Goal: Task Accomplishment & Management: Manage account settings

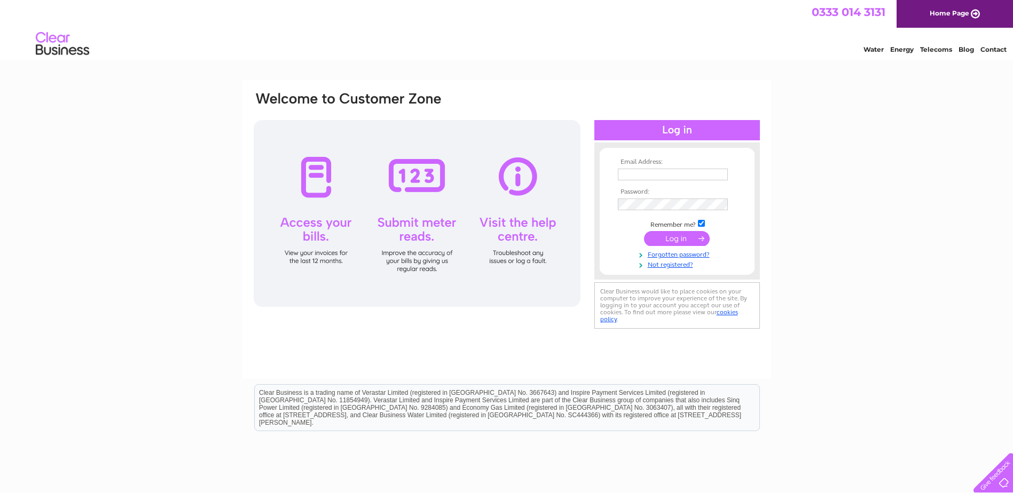
type input "[PERSON_NAME][EMAIL_ADDRESS][DOMAIN_NAME]"
click at [665, 236] on input "submit" at bounding box center [677, 238] width 66 height 15
click at [675, 242] on input "submit" at bounding box center [677, 238] width 66 height 15
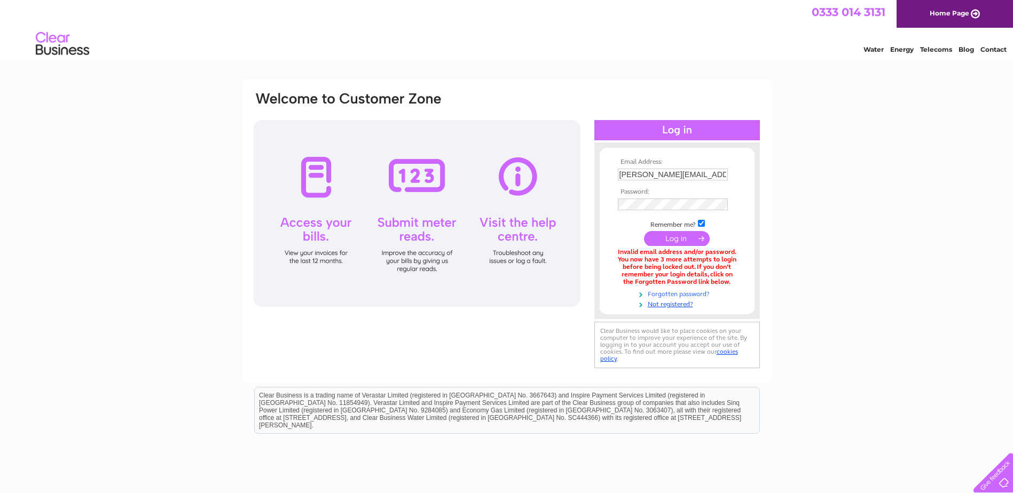
click at [692, 290] on link "Forgotten password?" at bounding box center [678, 293] width 121 height 10
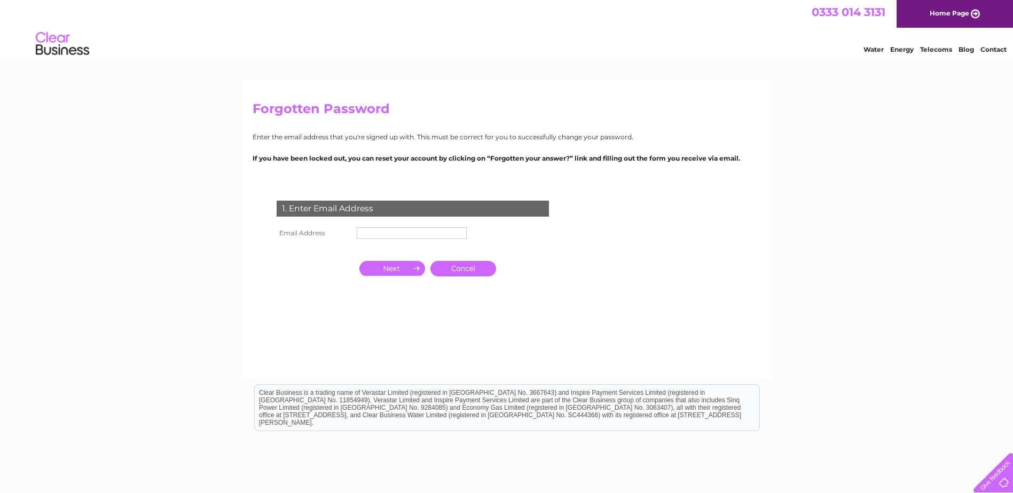
click at [390, 232] on input "text" at bounding box center [412, 233] width 110 height 12
type input "[PERSON_NAME][EMAIL_ADDRESS][DOMAIN_NAME]"
click at [399, 273] on input "button" at bounding box center [392, 269] width 66 height 15
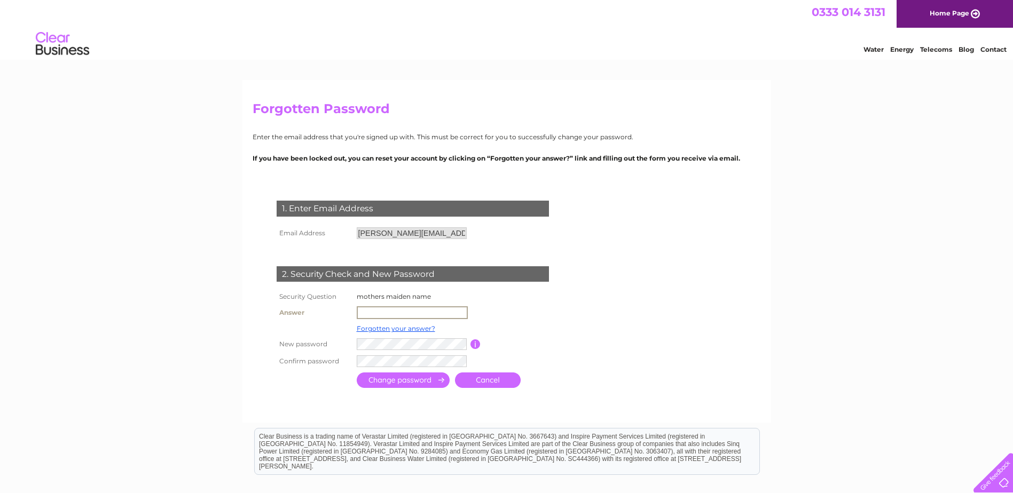
click at [381, 313] on input "text" at bounding box center [412, 312] width 111 height 13
type input "Stewart"
click at [373, 353] on td at bounding box center [459, 360] width 211 height 17
click at [370, 376] on input "submit" at bounding box center [403, 378] width 93 height 15
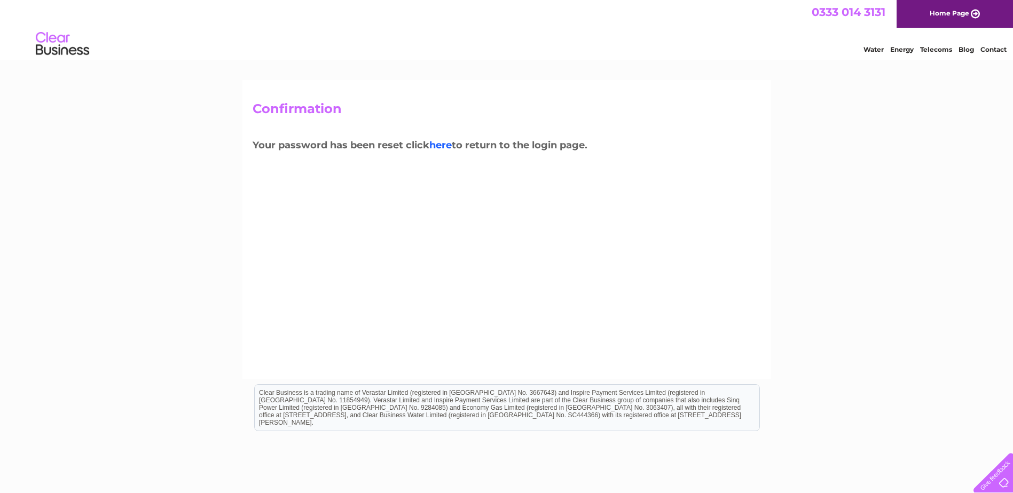
click at [443, 146] on link "here" at bounding box center [440, 145] width 22 height 12
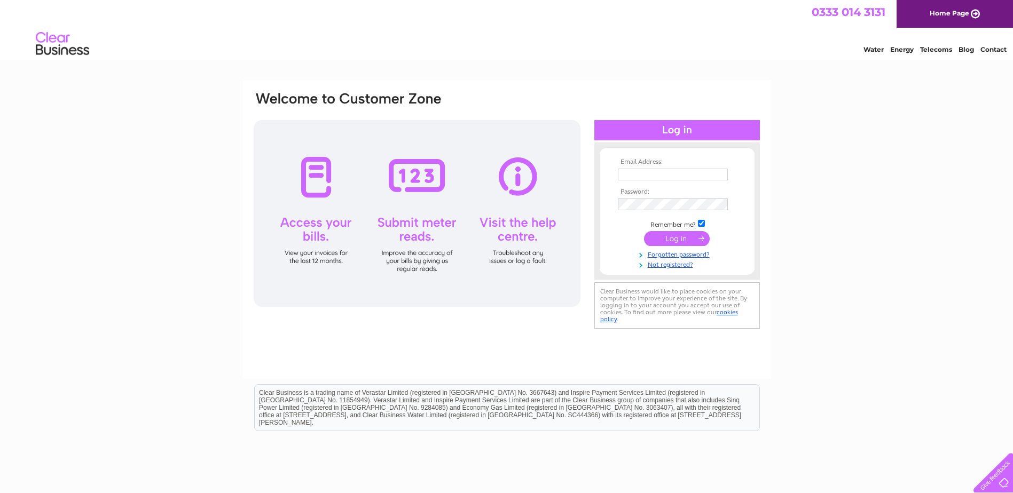
type input "[PERSON_NAME][EMAIL_ADDRESS][DOMAIN_NAME]"
click at [590, 200] on div "Email Address: murphy-scoular@btconnect.com Password:" at bounding box center [506, 212] width 508 height 242
click at [671, 241] on input "submit" at bounding box center [677, 238] width 66 height 15
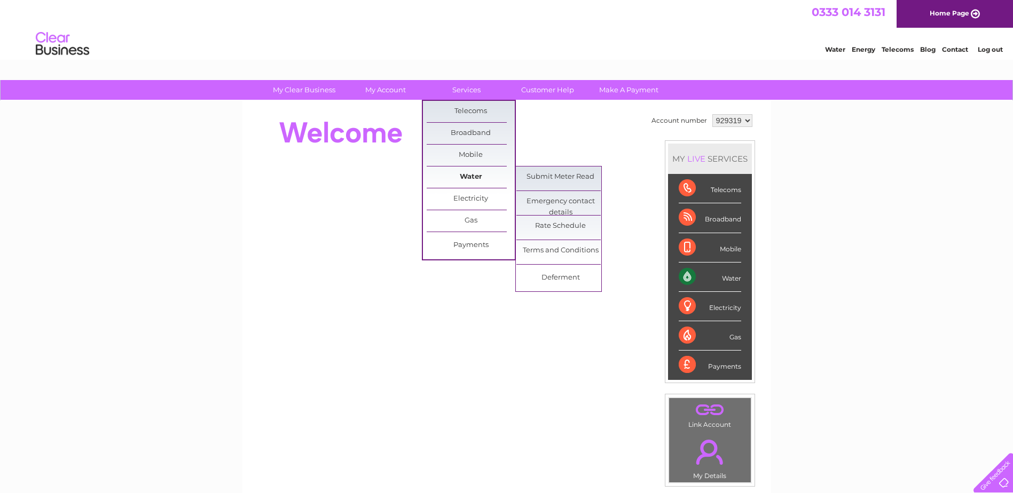
click at [476, 172] on link "Water" at bounding box center [470, 177] width 88 height 21
click at [565, 178] on link "Submit Meter Read" at bounding box center [560, 177] width 88 height 21
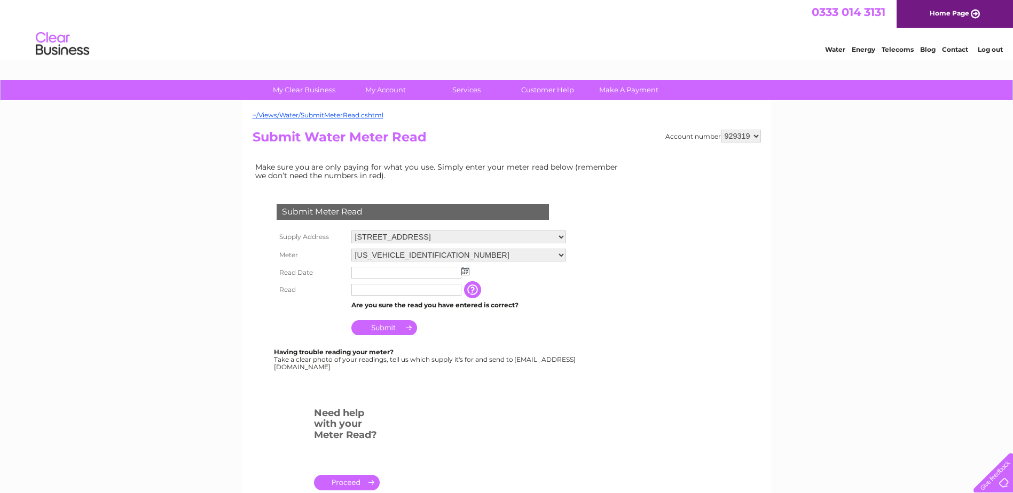
click at [463, 271] on img at bounding box center [465, 271] width 8 height 9
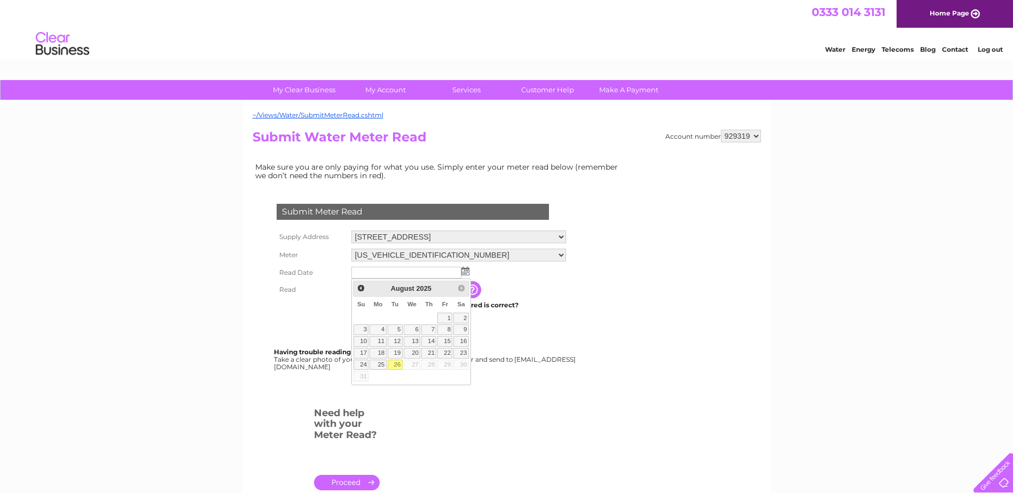
click at [399, 365] on link "26" at bounding box center [395, 365] width 15 height 11
type input "2025/08/26"
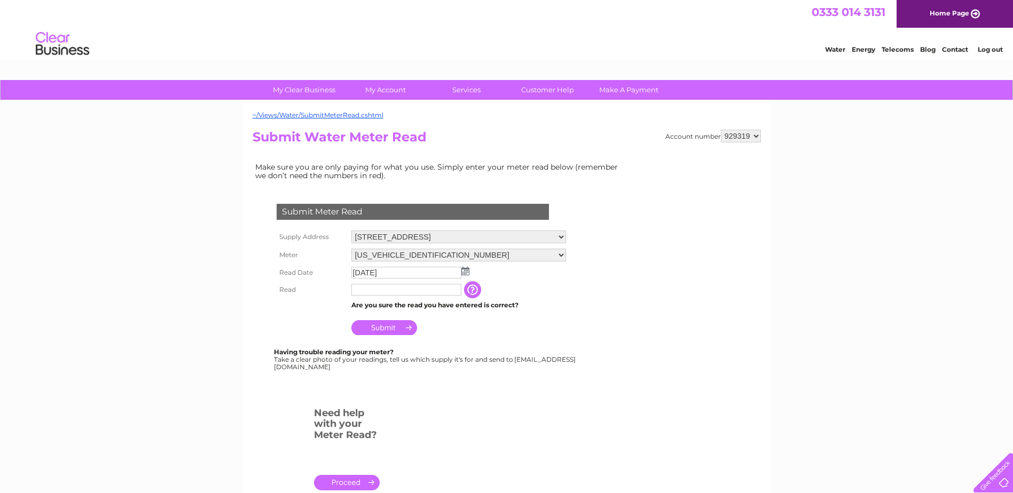
click at [363, 291] on input "text" at bounding box center [406, 290] width 110 height 12
type input "00334"
click at [374, 327] on input "Submit" at bounding box center [384, 327] width 66 height 15
